Goal: Information Seeking & Learning: Learn about a topic

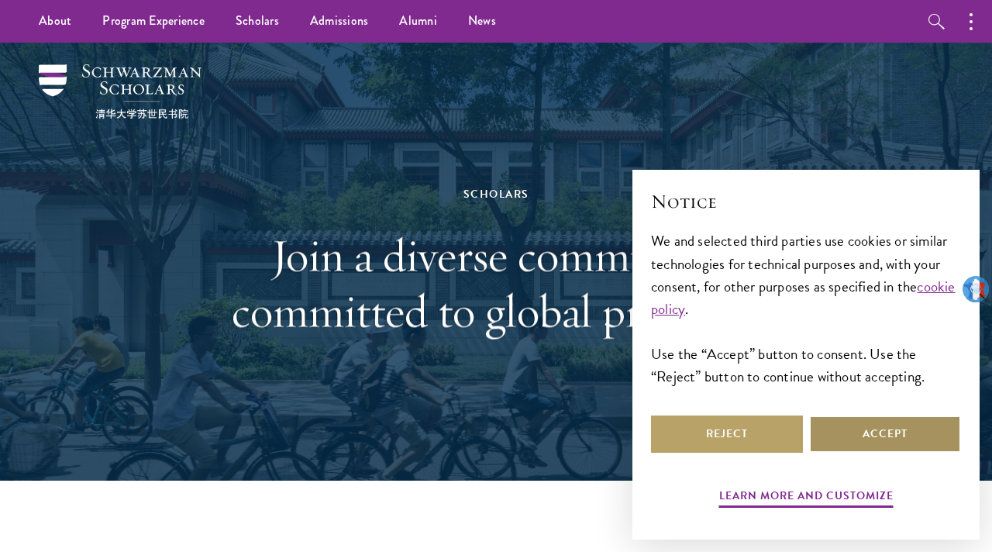
click at [851, 437] on button "Accept" at bounding box center [885, 433] width 152 height 37
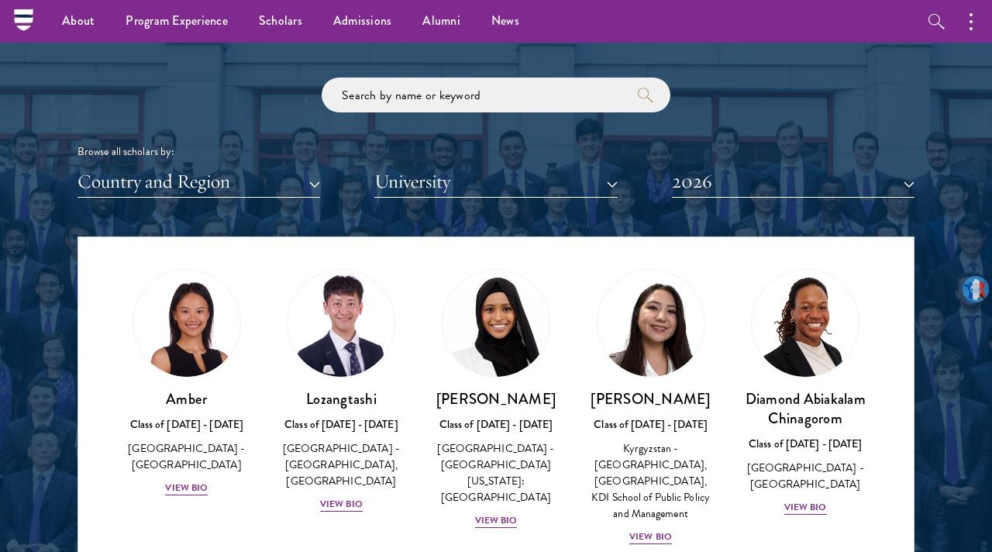
scroll to position [42, 0]
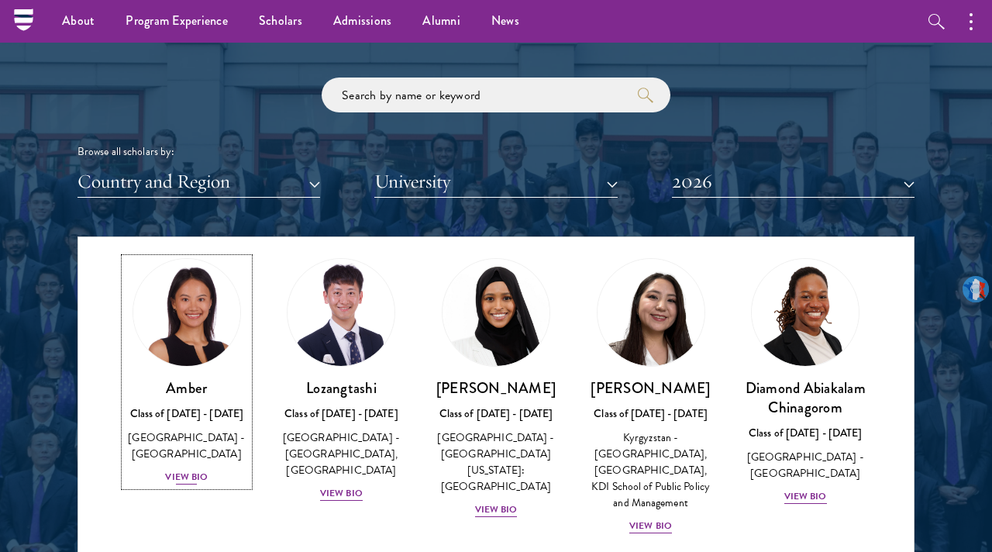
click at [195, 470] on div "View Bio" at bounding box center [186, 477] width 43 height 15
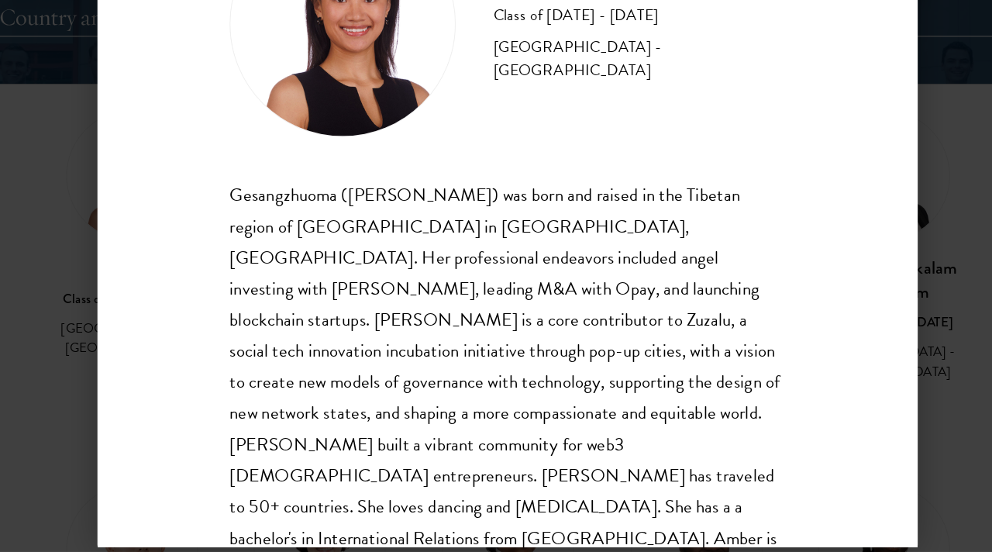
scroll to position [1831, 0]
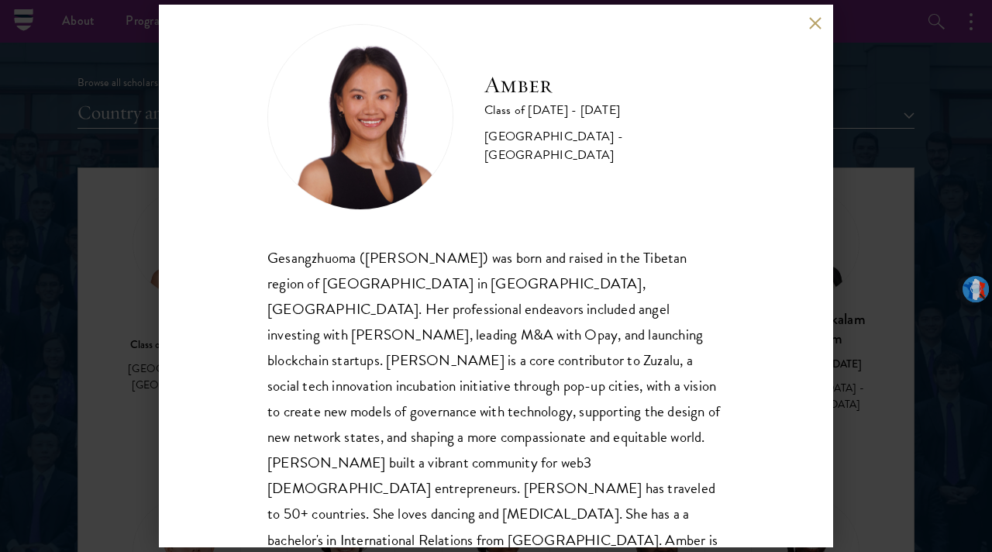
click at [814, 26] on button at bounding box center [814, 22] width 13 height 13
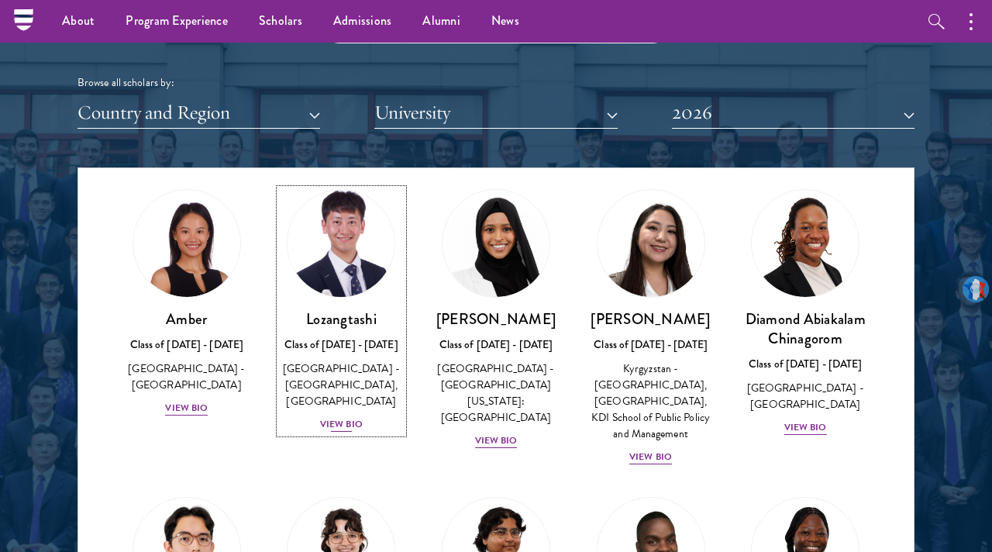
click at [351, 427] on div "View Bio" at bounding box center [341, 424] width 43 height 15
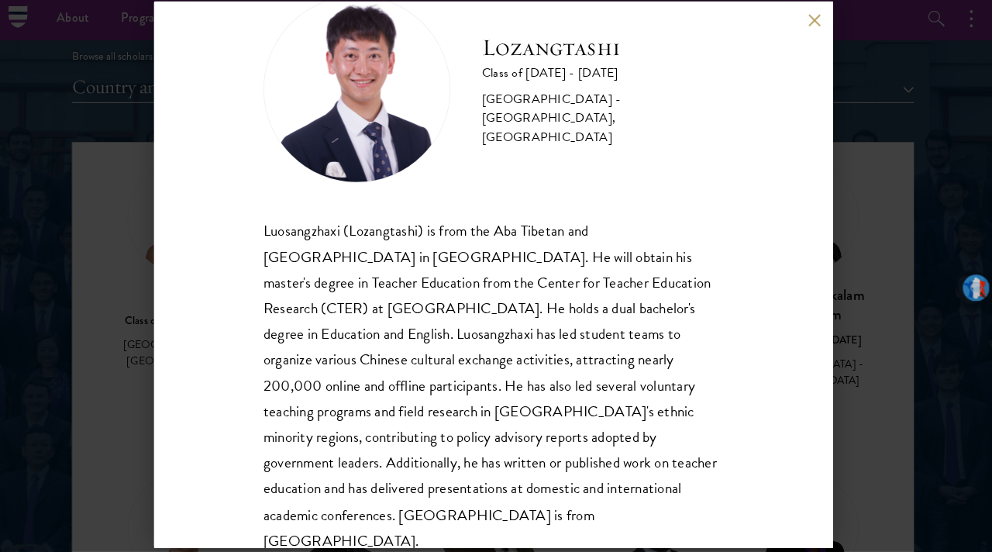
scroll to position [1855, 0]
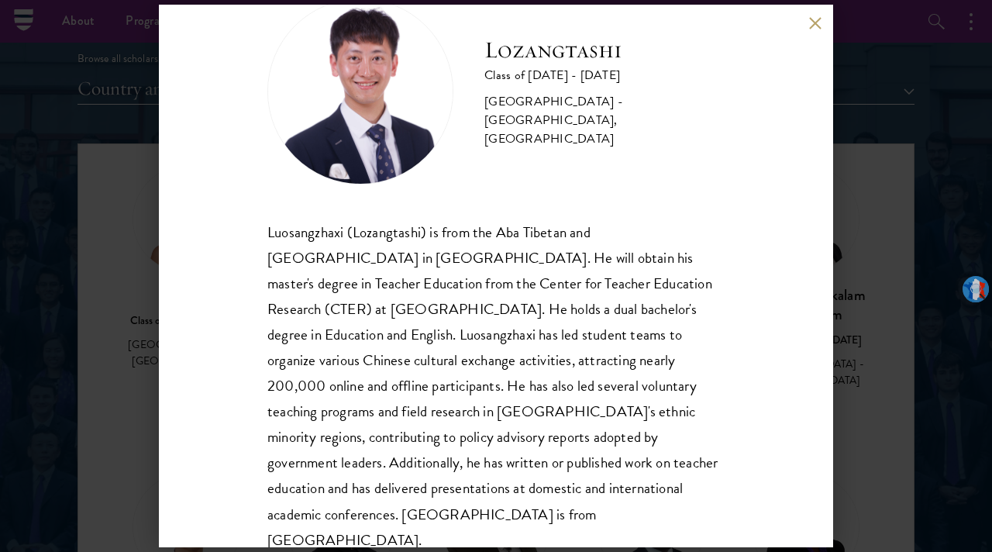
click at [815, 24] on button at bounding box center [814, 22] width 13 height 13
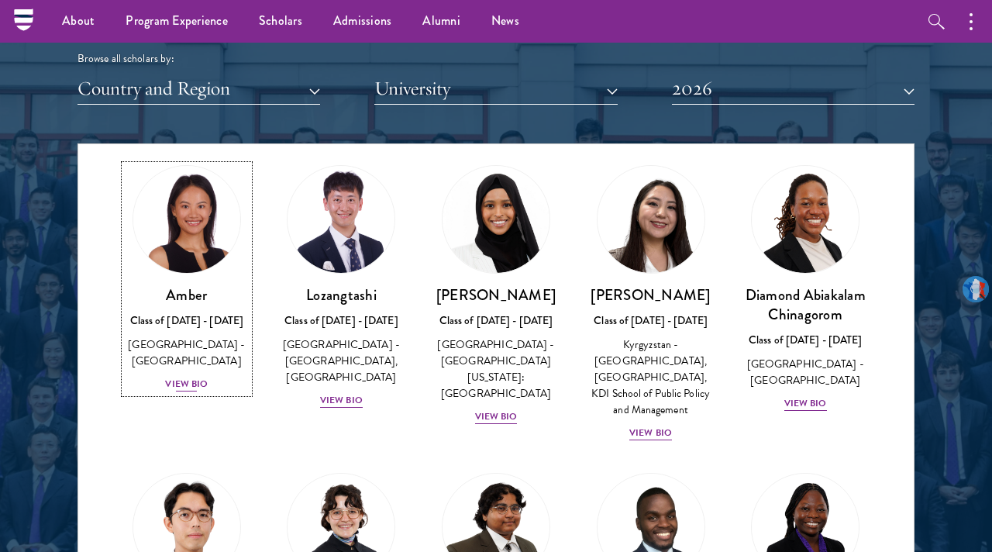
click at [182, 377] on div "View Bio" at bounding box center [186, 384] width 43 height 15
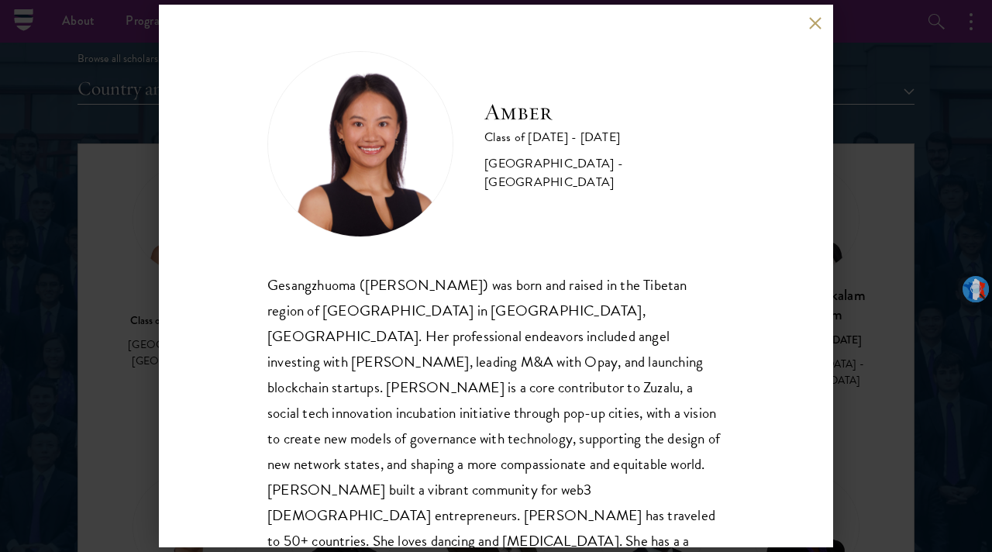
click at [818, 22] on button at bounding box center [814, 22] width 13 height 13
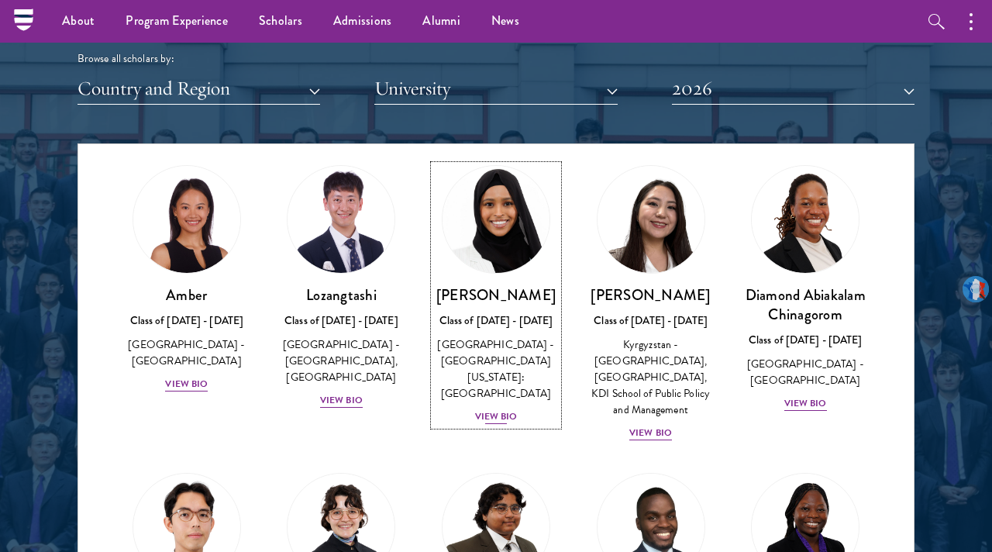
click at [505, 409] on div "View Bio" at bounding box center [496, 416] width 43 height 15
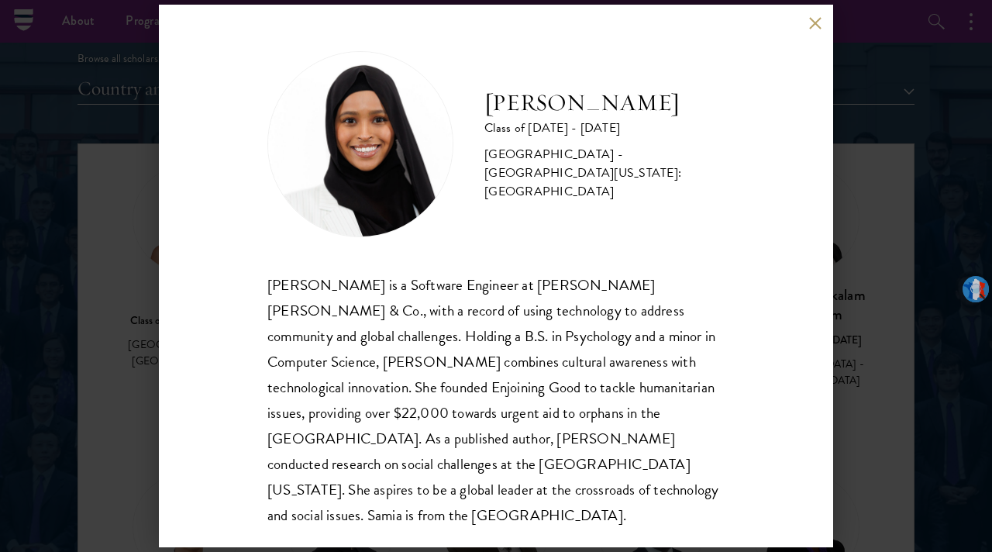
click at [812, 20] on button at bounding box center [814, 22] width 13 height 13
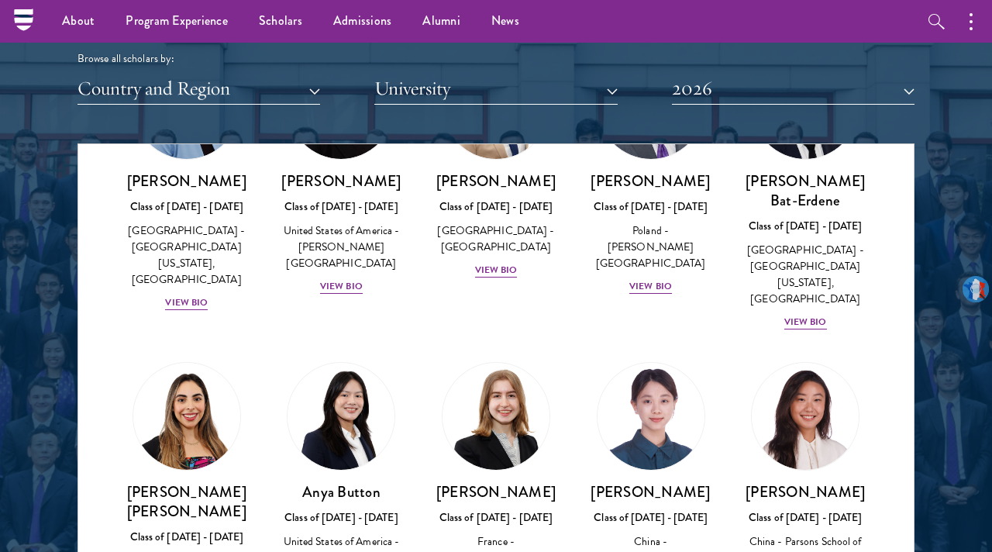
scroll to position [1165, 0]
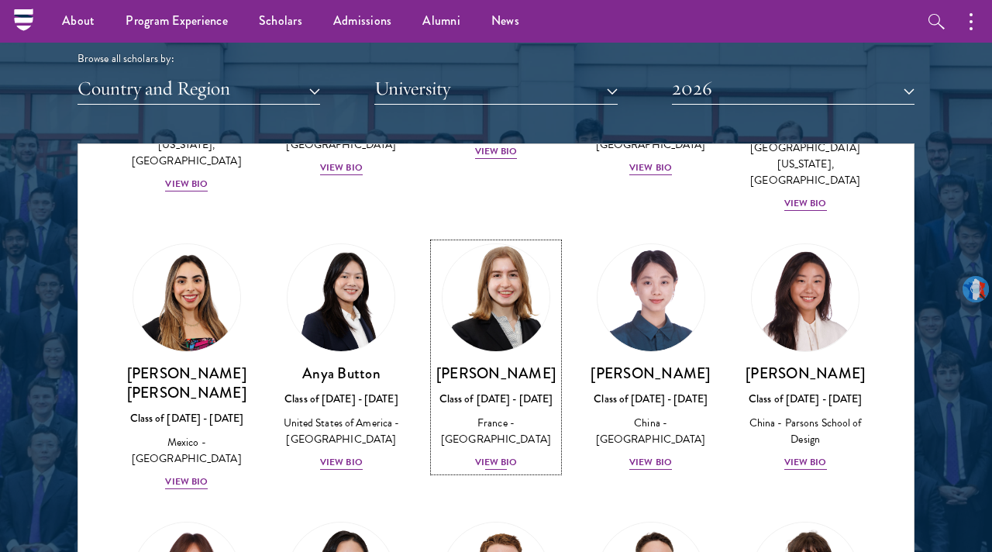
click at [486, 455] on div "View Bio" at bounding box center [496, 462] width 43 height 15
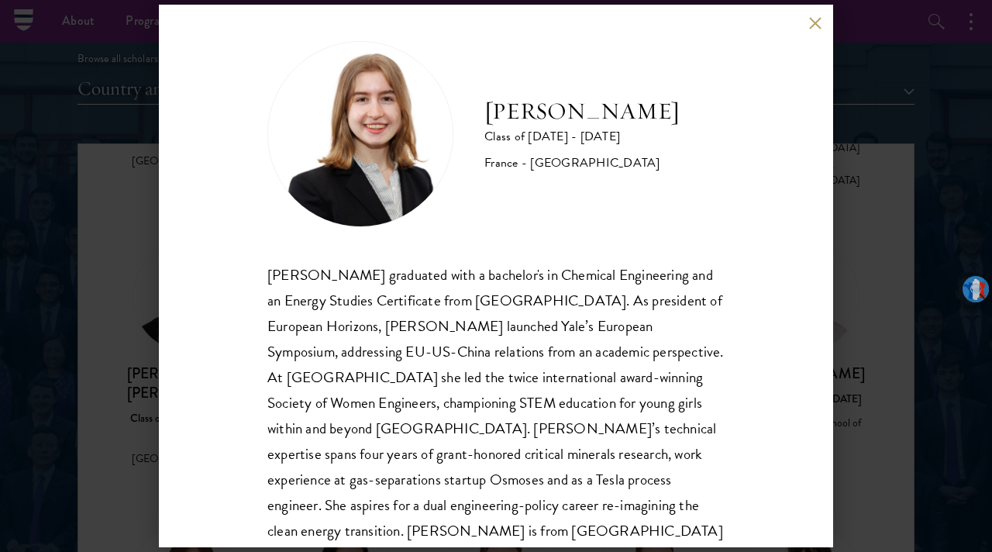
scroll to position [11, 0]
click at [820, 19] on button at bounding box center [814, 22] width 13 height 13
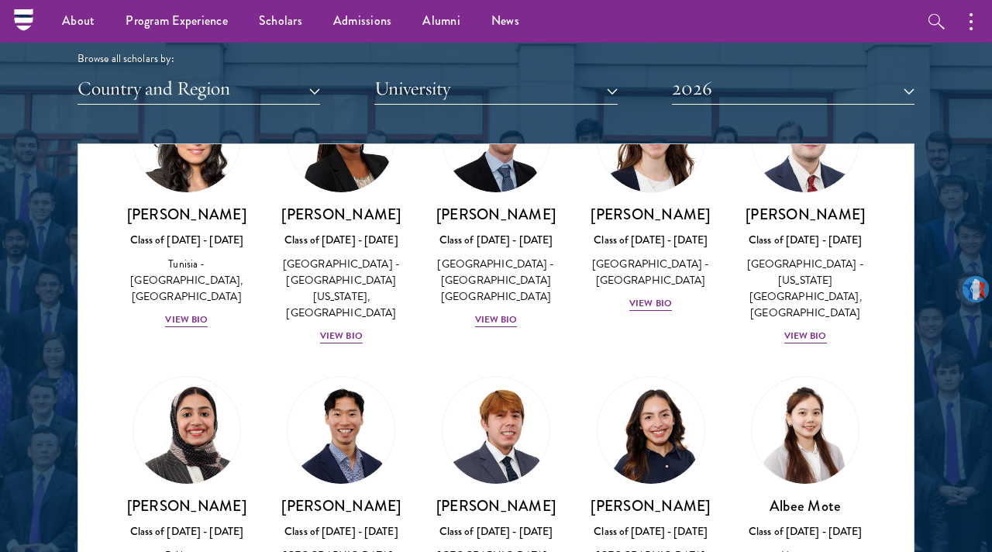
scroll to position [5273, 0]
